Goal: Transaction & Acquisition: Download file/media

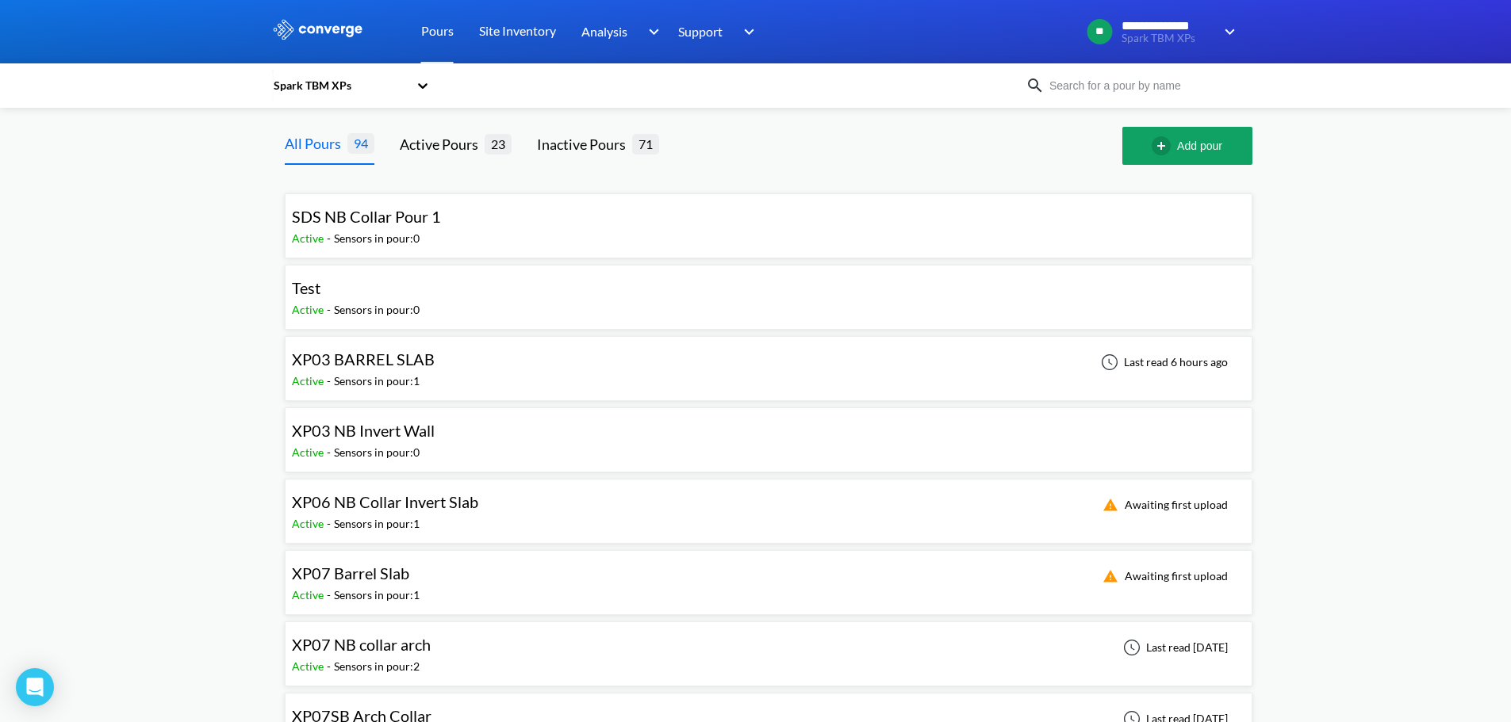
drag, startPoint x: 1355, startPoint y: 582, endPoint x: 1393, endPoint y: 646, distance: 74.7
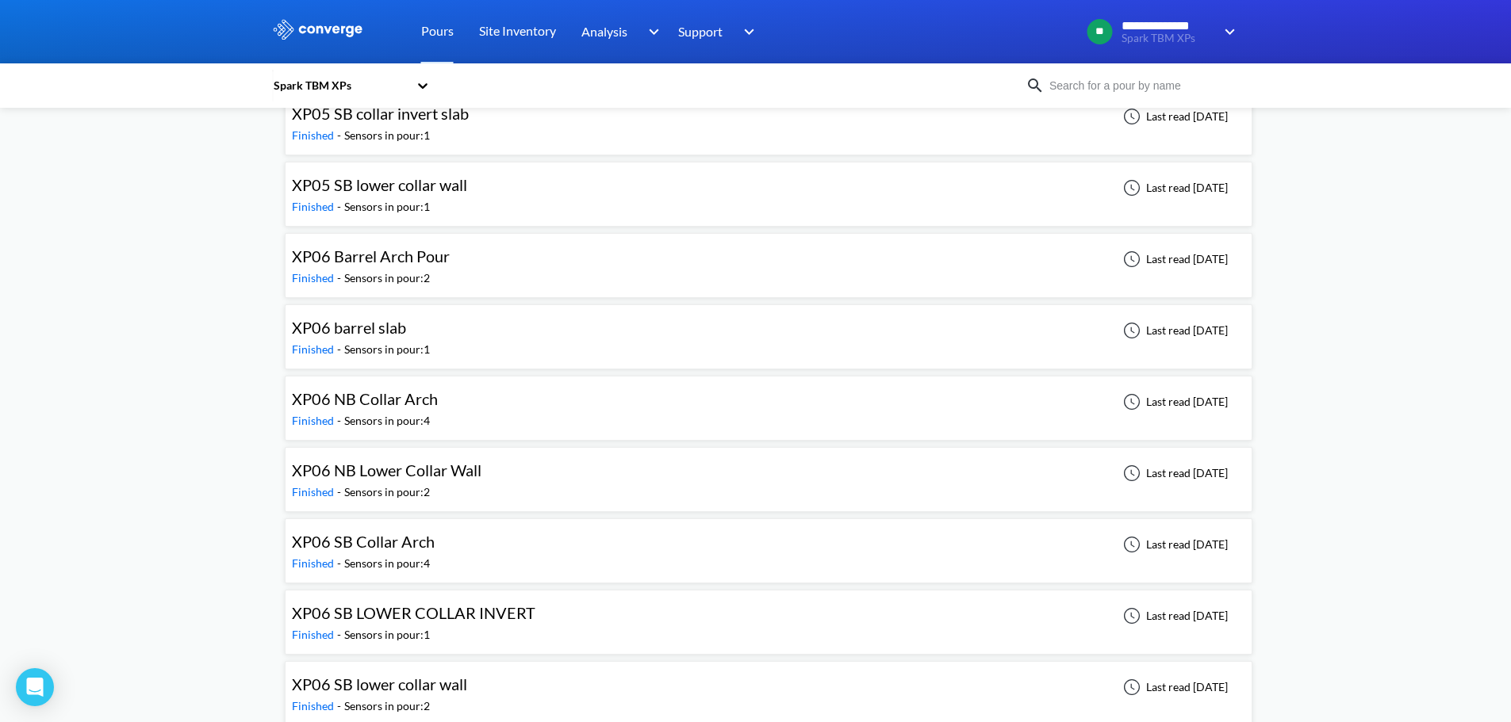
scroll to position [4679, 0]
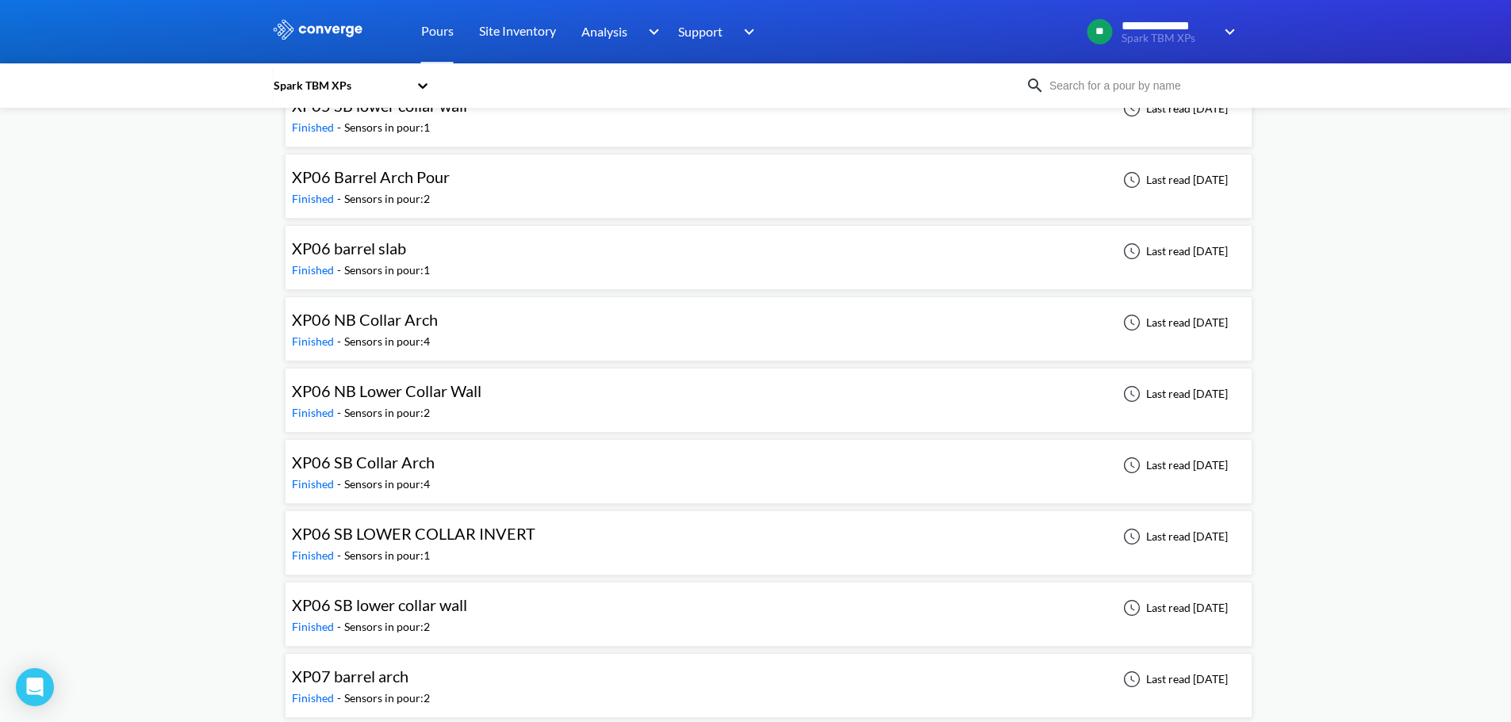
click at [477, 609] on div "XP06 SB lower collar wall Finished - Sensors in pour: 2 Last read [DATE]" at bounding box center [768, 614] width 953 height 51
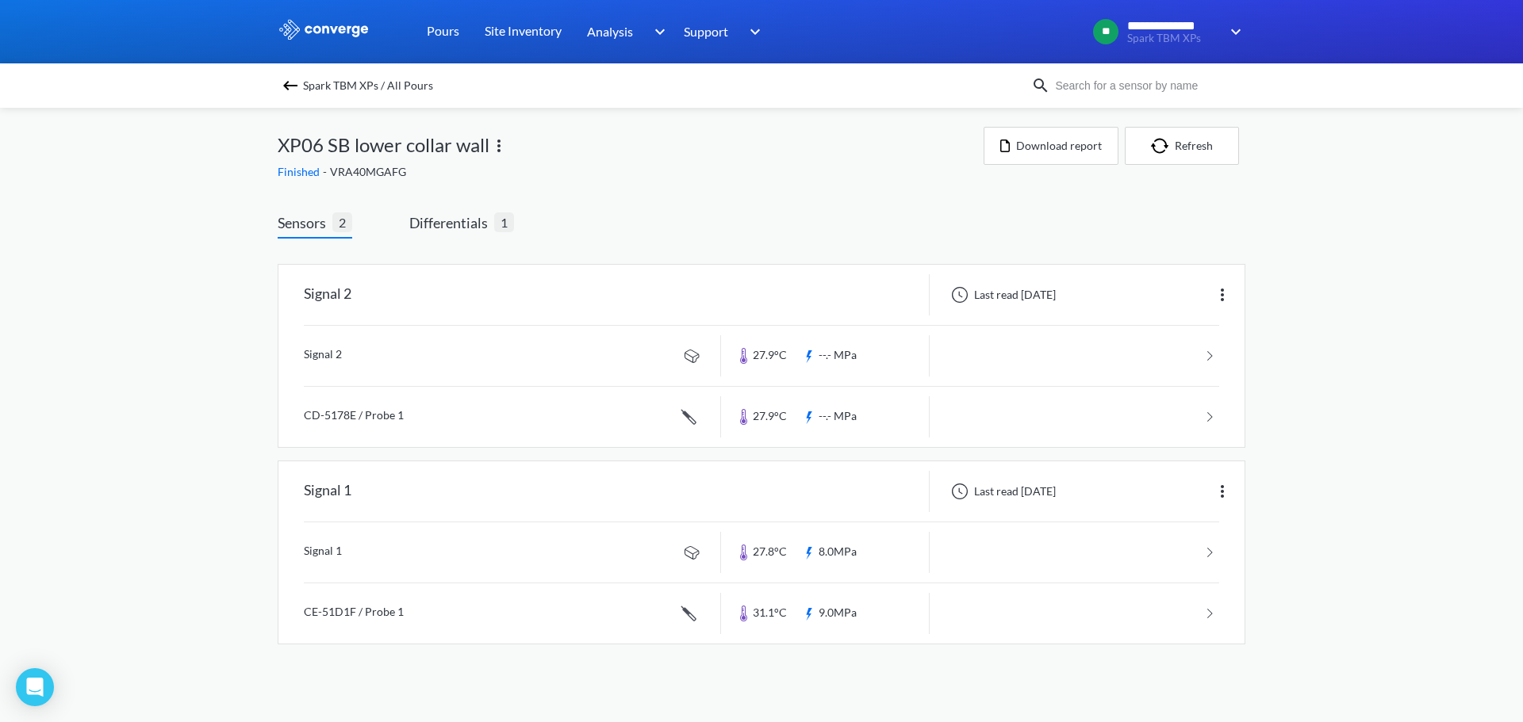
drag, startPoint x: 1401, startPoint y: 366, endPoint x: 1439, endPoint y: 474, distance: 115.1
click at [1439, 474] on div "**********" at bounding box center [761, 338] width 1523 height 676
click at [432, 501] on div "Signal 1" at bounding box center [499, 491] width 443 height 41
click at [338, 489] on div "Signal 1" at bounding box center [328, 491] width 48 height 41
click at [1219, 500] on img at bounding box center [1222, 491] width 19 height 19
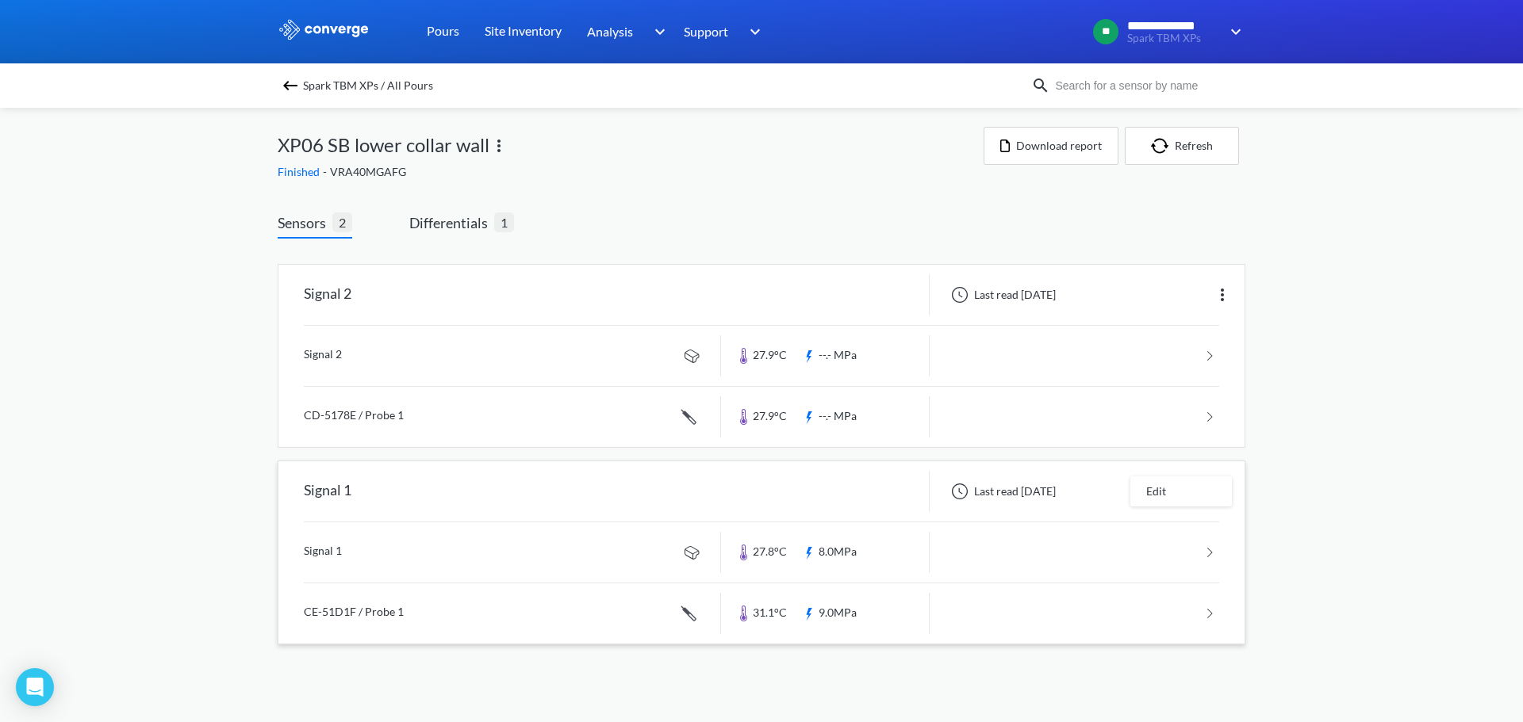
click at [1378, 468] on div "**********" at bounding box center [761, 338] width 1523 height 676
click at [1053, 147] on button "Download report" at bounding box center [1050, 146] width 135 height 38
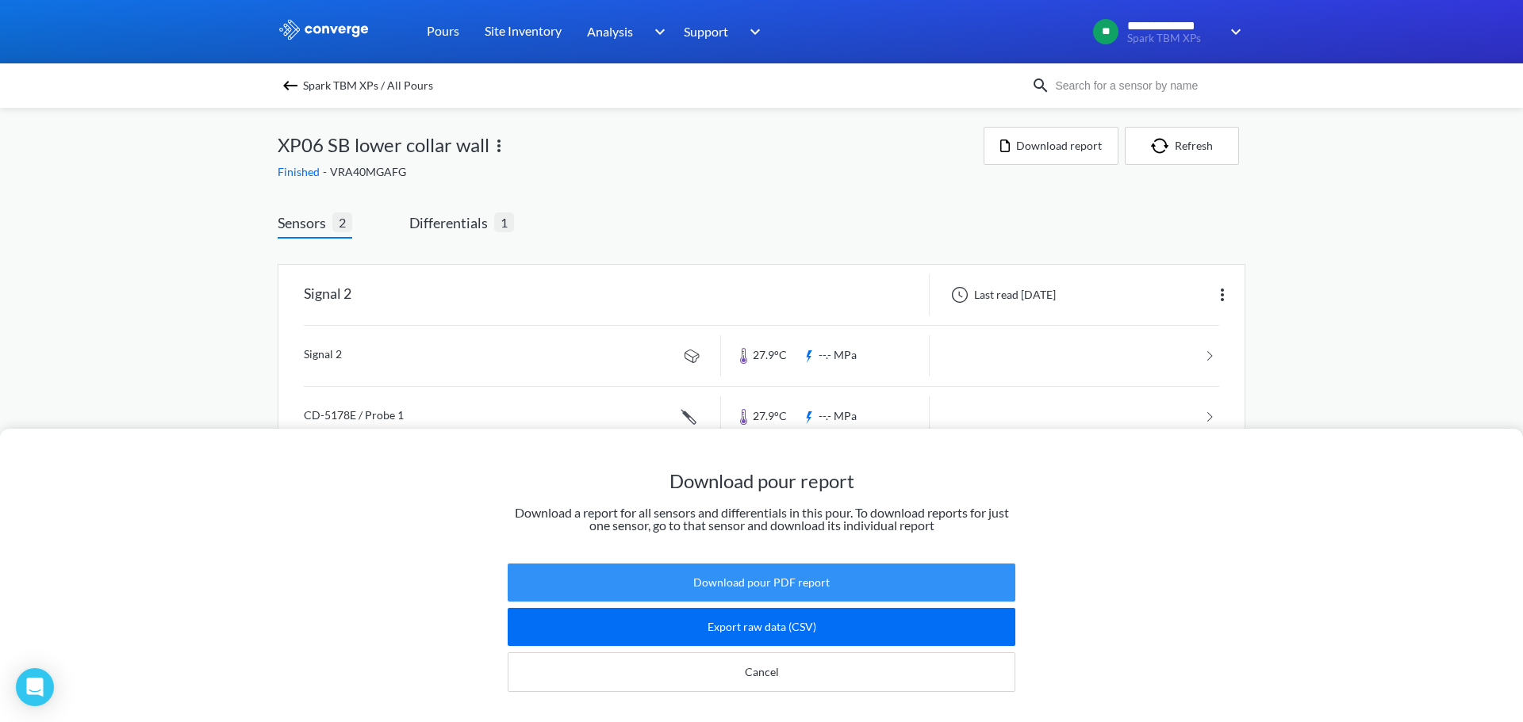
click at [726, 569] on button "Download pour PDF report" at bounding box center [762, 583] width 508 height 38
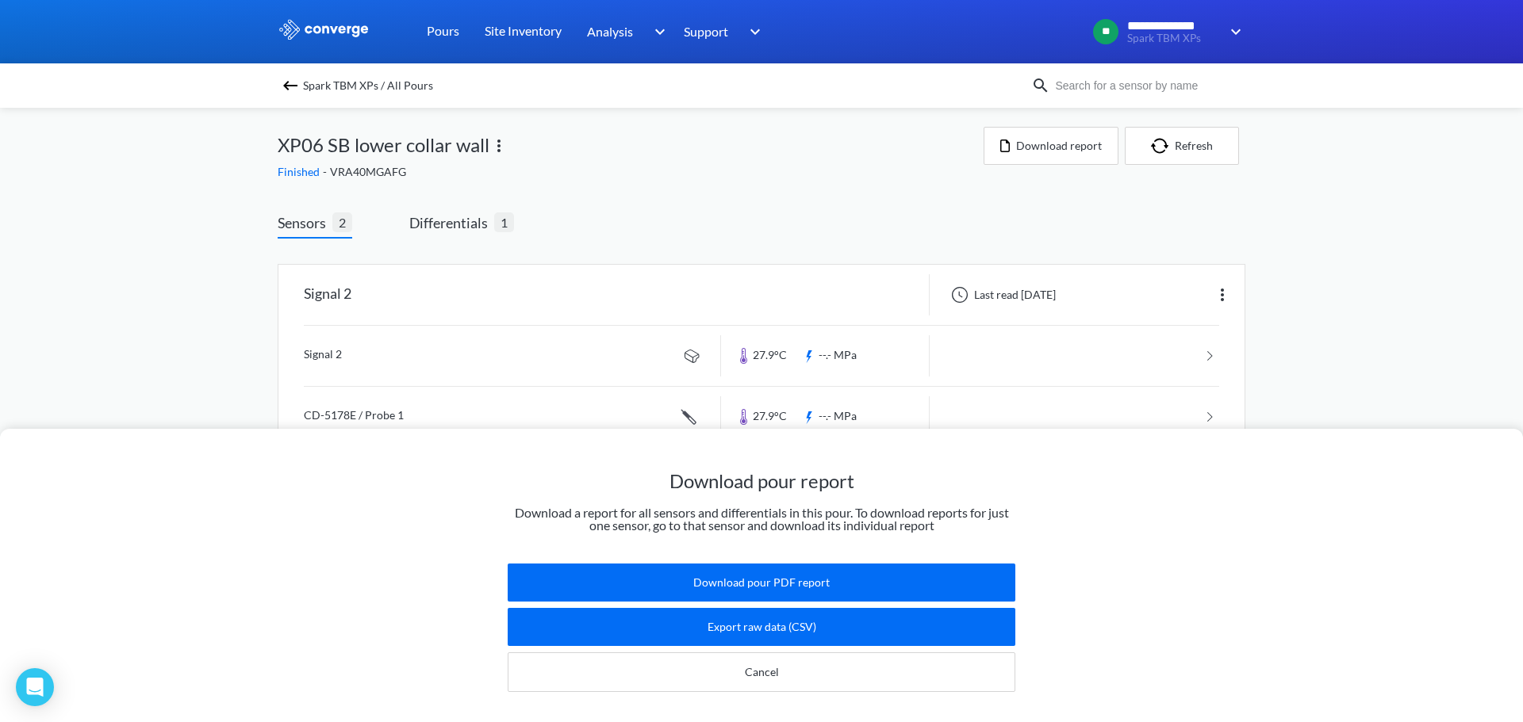
click at [1512, 278] on div "Download pour report Download a report for all sensors and differentials in thi…" at bounding box center [761, 361] width 1523 height 722
